Goal: Entertainment & Leisure: Consume media (video, audio)

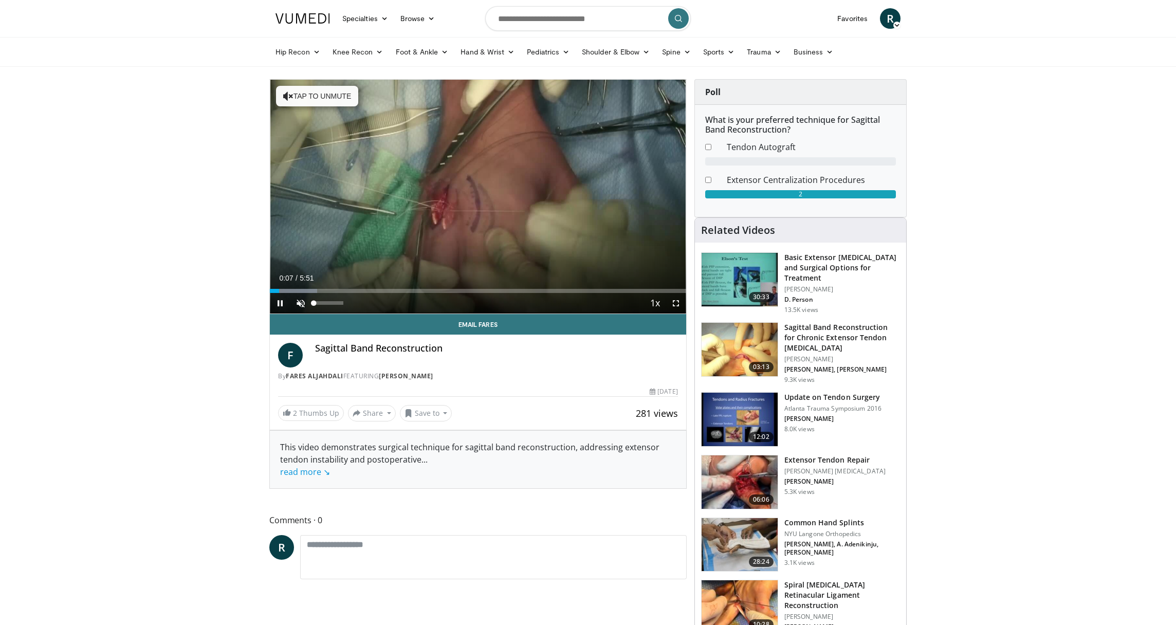
click at [299, 300] on span "Video Player" at bounding box center [300, 303] width 21 height 21
click at [676, 300] on span "Video Player" at bounding box center [676, 303] width 21 height 21
